Goal: Task Accomplishment & Management: Use online tool/utility

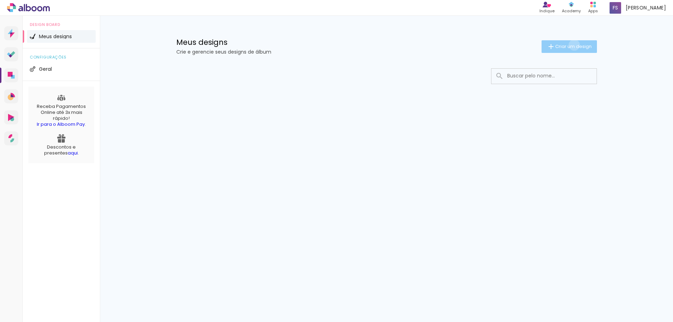
click at [573, 45] on span "Criar um design" at bounding box center [573, 46] width 36 height 5
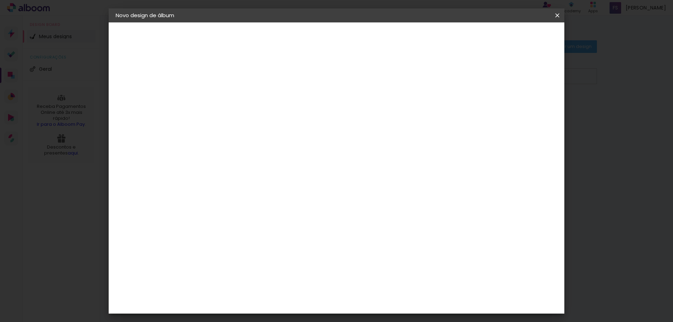
click at [230, 90] on input at bounding box center [230, 94] width 0 height 11
type input "[PERSON_NAME] 6 Anos"
type paper-input "[PERSON_NAME] 6 Anos"
click at [302, 32] on paper-button "Avançar" at bounding box center [285, 37] width 34 height 12
click at [278, 114] on input "[GEOGRAPHIC_DATA]" at bounding box center [245, 112] width 65 height 9
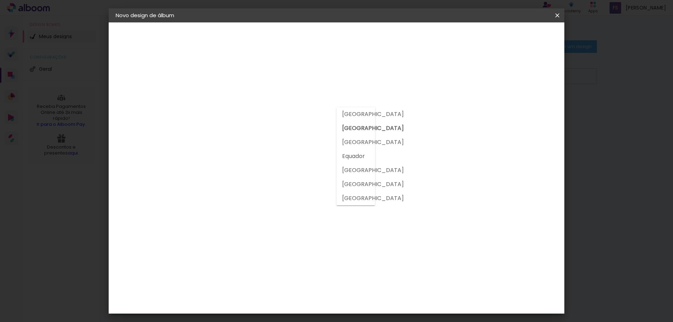
click at [278, 114] on input "[GEOGRAPHIC_DATA]" at bounding box center [245, 112] width 65 height 9
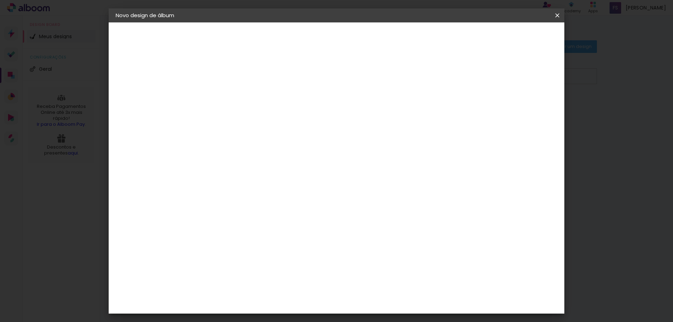
click at [362, 108] on paper-item "Tamanho Livre" at bounding box center [327, 106] width 67 height 15
click at [0, 0] on slot "Avançar" at bounding box center [0, 0] width 0 height 0
